Goal: Find specific page/section: Find specific page/section

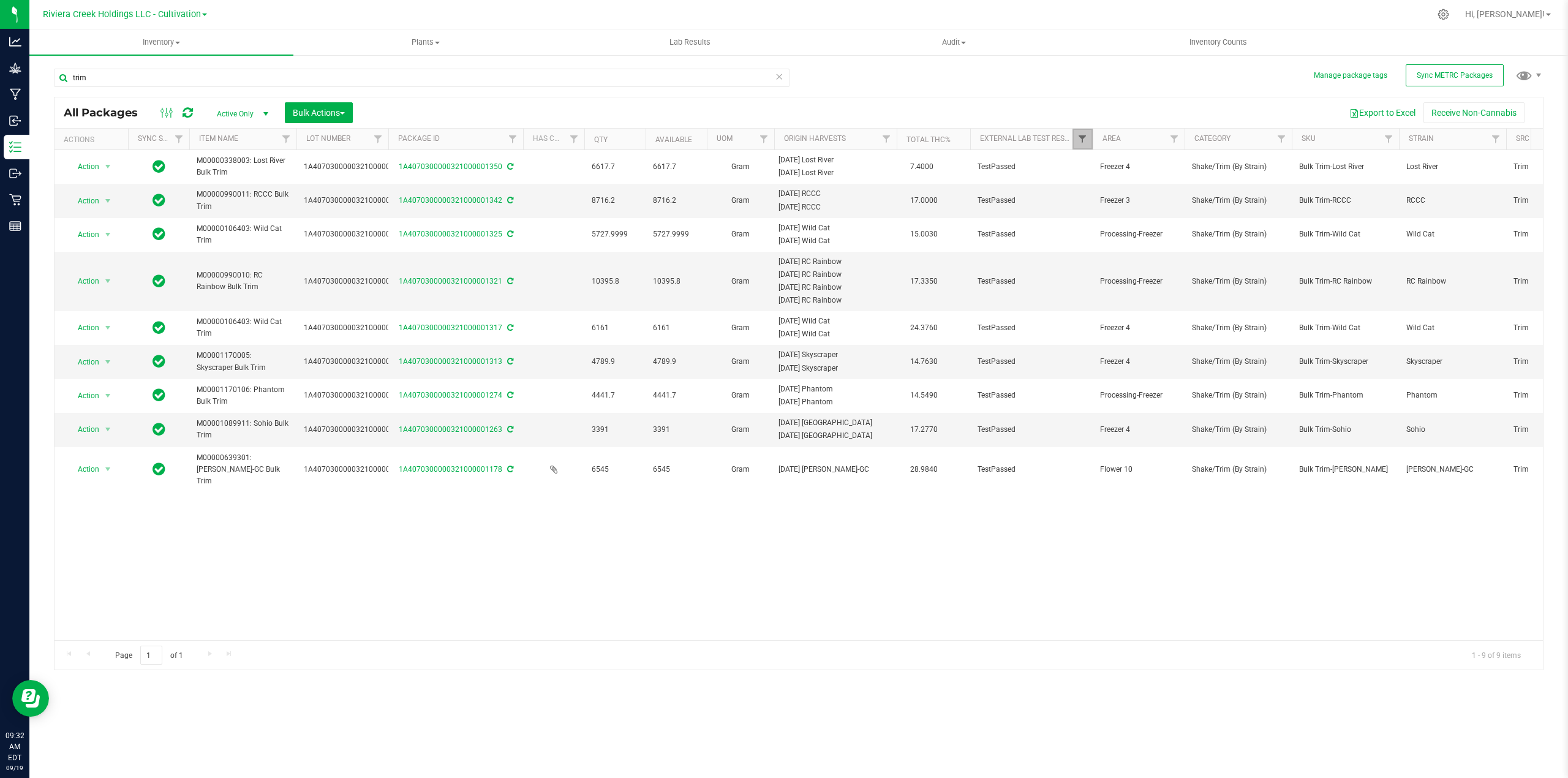
click at [1081, 140] on span "Filter" at bounding box center [1082, 139] width 10 height 10
click at [1190, 373] on button "Clear" at bounding box center [1177, 370] width 59 height 27
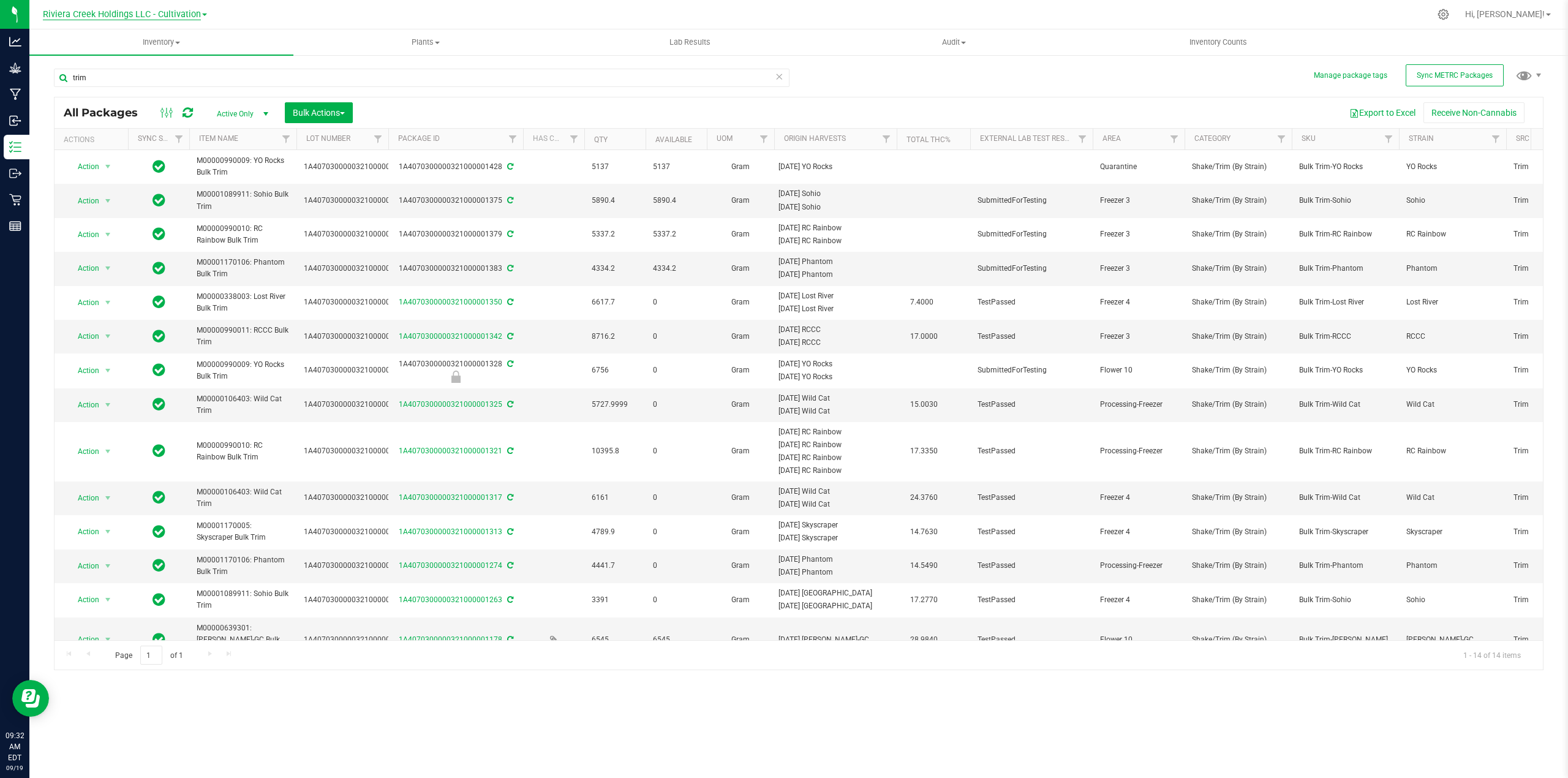
click at [175, 11] on span "Riviera Creek Holdings LLC - Cultivation" at bounding box center [122, 14] width 158 height 11
click at [191, 55] on link "Riviera Creek Holdings LLC - Processing" at bounding box center [125, 59] width 179 height 16
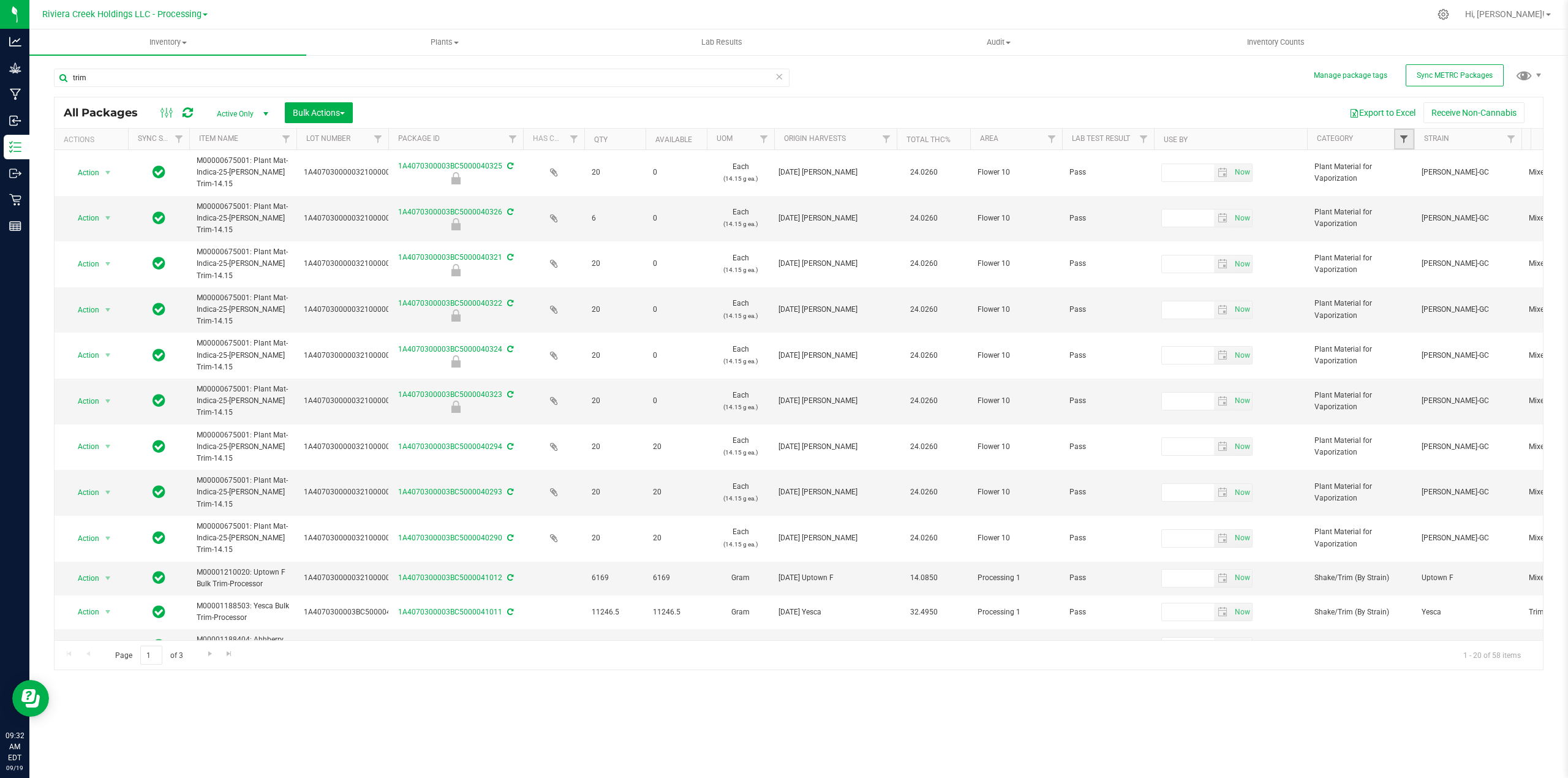
click at [1407, 141] on span "Filter" at bounding box center [1404, 139] width 10 height 10
